Goal: Task Accomplishment & Management: Manage account settings

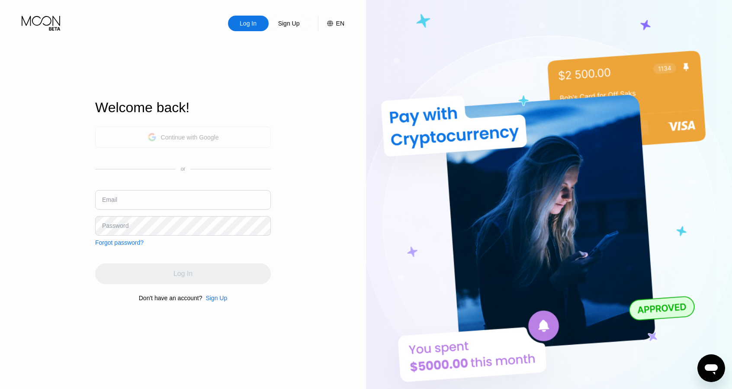
click at [202, 138] on div "Continue with Google" at bounding box center [190, 137] width 58 height 7
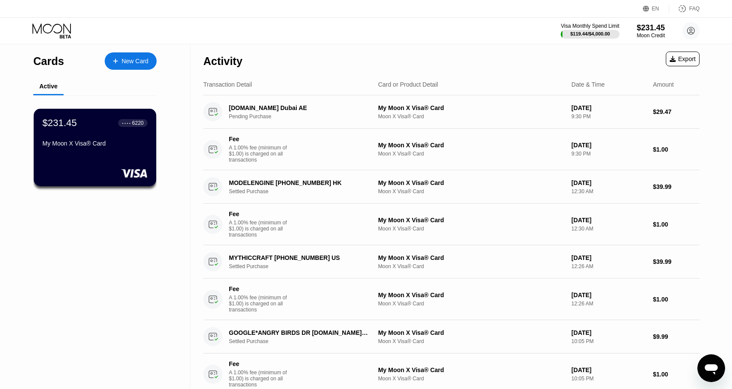
drag, startPoint x: 197, startPoint y: 106, endPoint x: 325, endPoint y: 90, distance: 129.1
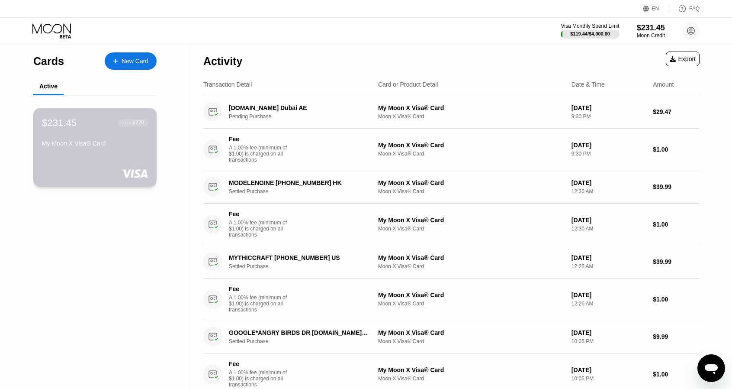
click at [93, 150] on div "My Moon X Visa® Card" at bounding box center [95, 145] width 106 height 10
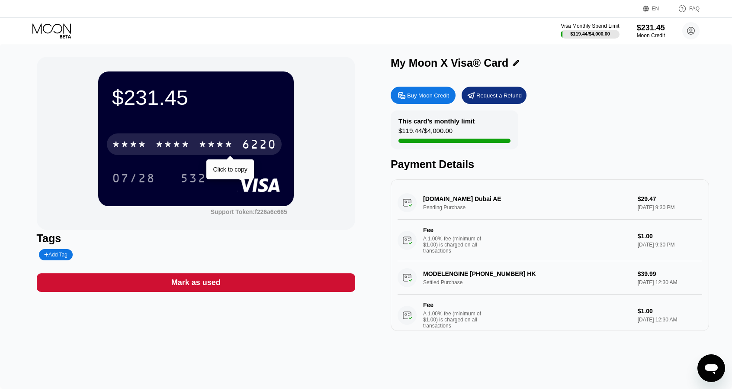
click at [205, 147] on div "* * * *" at bounding box center [216, 145] width 35 height 14
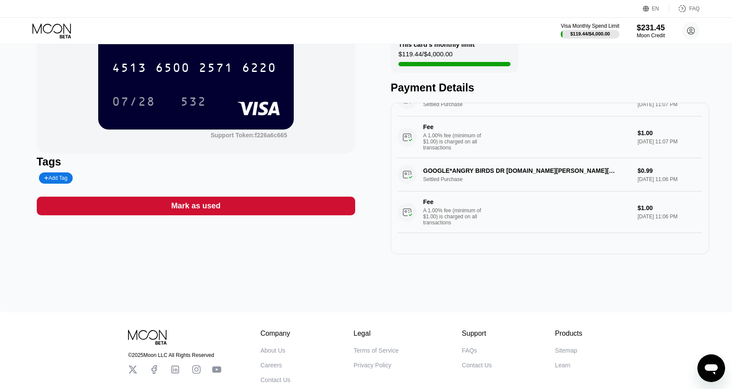
scroll to position [765, 0]
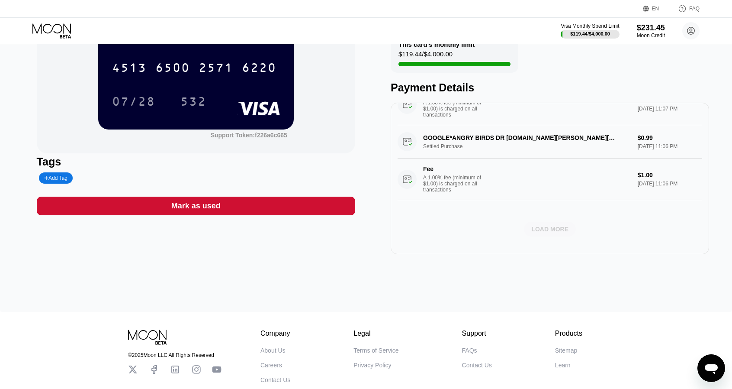
click at [541, 232] on div "LOAD MORE" at bounding box center [550, 229] width 52 height 15
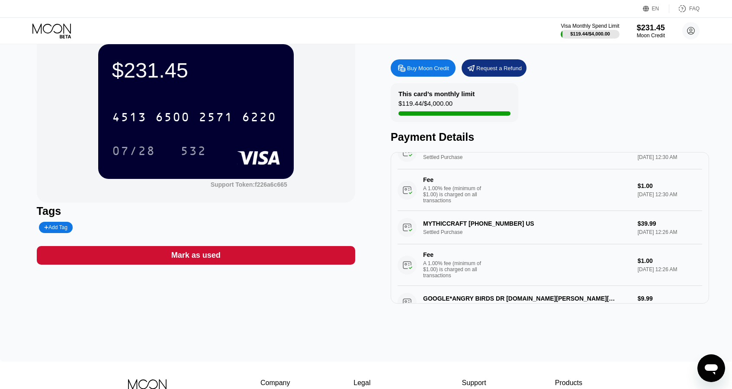
scroll to position [76, 0]
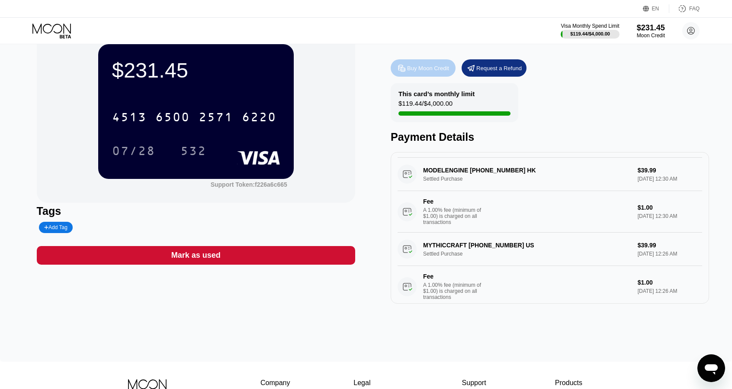
click at [430, 71] on div "Buy Moon Credit" at bounding box center [428, 67] width 42 height 7
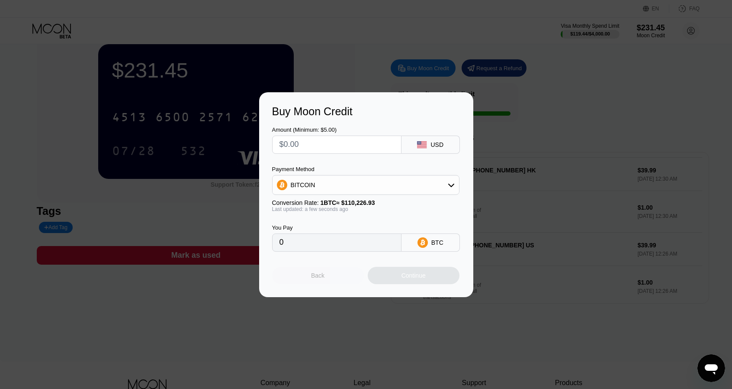
click at [321, 283] on div "Back" at bounding box center [318, 275] width 92 height 17
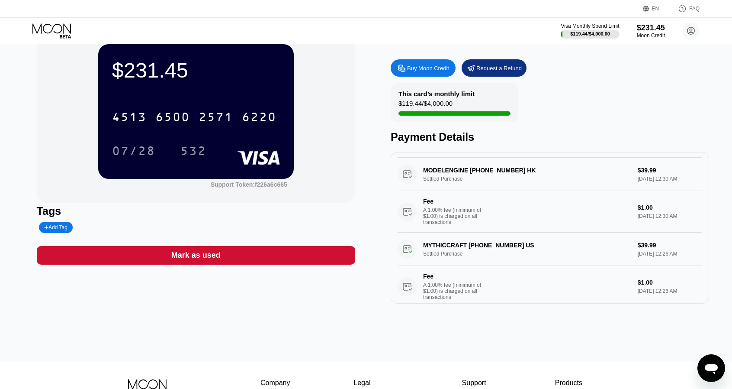
scroll to position [0, 0]
